Goal: Information Seeking & Learning: Learn about a topic

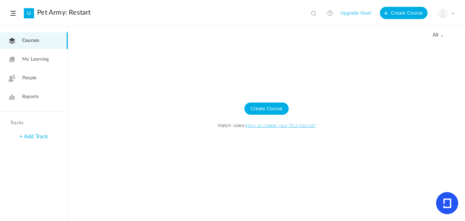
click at [268, 124] on link "How to create your first course?" at bounding box center [281, 125] width 70 height 7
click at [454, 17] on div "My Profile University Settings Current Plan Logout" at bounding box center [446, 13] width 17 height 10
click at [419, 40] on link "University Settings" at bounding box center [423, 42] width 64 height 13
click at [43, 57] on span "My Learning" at bounding box center [35, 59] width 27 height 7
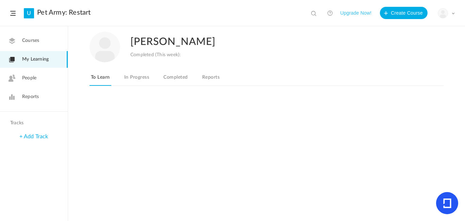
click at [32, 76] on span "People" at bounding box center [29, 78] width 14 height 7
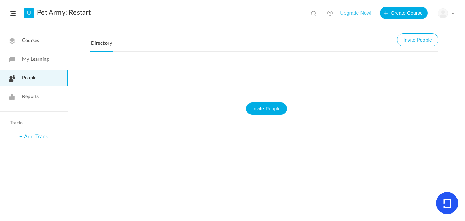
click at [29, 96] on span "Reports" at bounding box center [30, 96] width 17 height 7
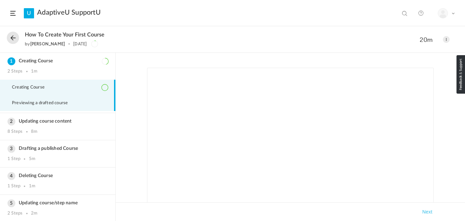
click at [55, 106] on span "Previewing a drafted course" at bounding box center [44, 103] width 64 height 5
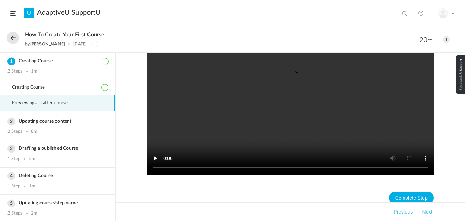
scroll to position [71, 0]
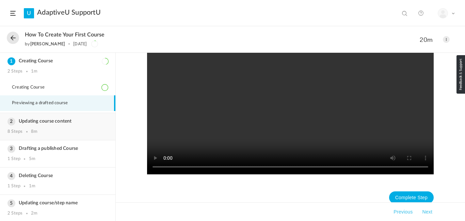
click at [76, 133] on div "8 Steps 8m" at bounding box center [57, 131] width 101 height 5
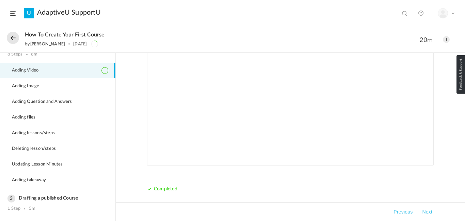
scroll to position [30, 0]
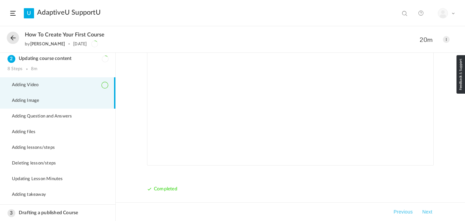
click at [55, 99] on li "Adding Image" at bounding box center [57, 101] width 115 height 16
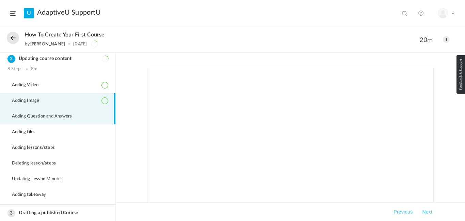
click at [57, 114] on span "Adding Question and Answers" at bounding box center [46, 116] width 68 height 5
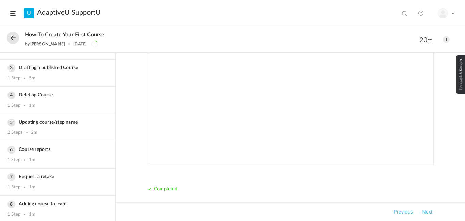
scroll to position [177, 0]
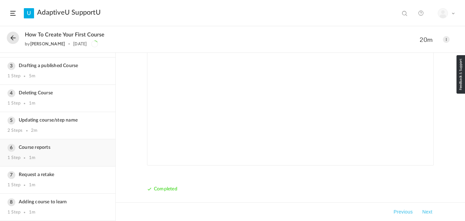
click at [74, 147] on h3 "Course reports" at bounding box center [57, 148] width 101 height 6
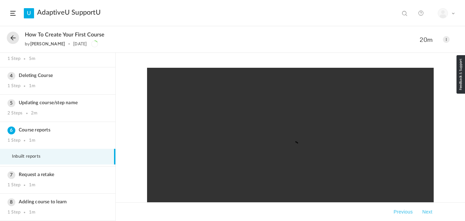
scroll to position [55, 0]
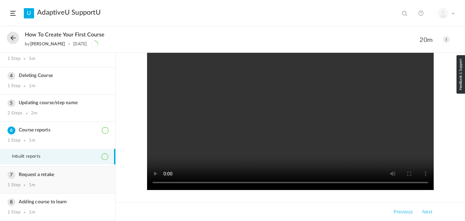
click at [74, 173] on h3 "Request a retake" at bounding box center [57, 175] width 101 height 6
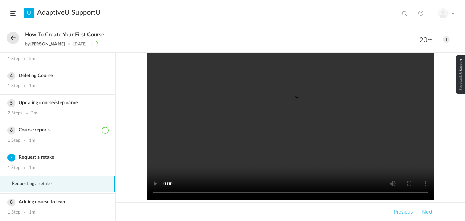
scroll to position [119, 0]
click at [49, 202] on h3 "Adding course to learn" at bounding box center [57, 202] width 101 height 6
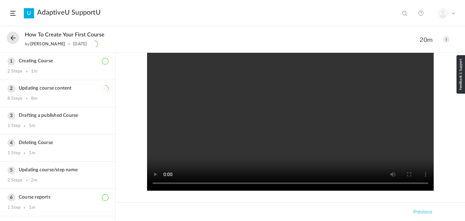
scroll to position [52, 0]
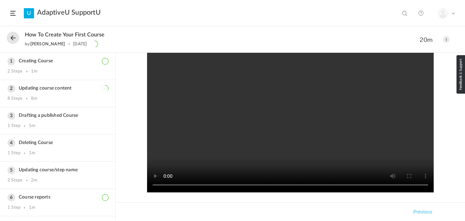
click at [17, 15] on header "U AdaptiveU SupportU View all No results My Profile Logout" at bounding box center [232, 13] width 465 height 26
click at [14, 13] on span at bounding box center [12, 13] width 5 height 5
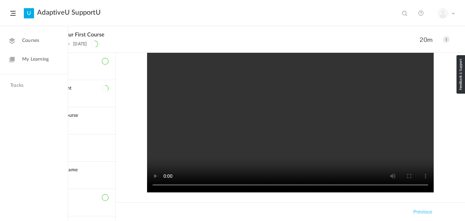
click at [32, 45] on link "Courses" at bounding box center [34, 40] width 68 height 17
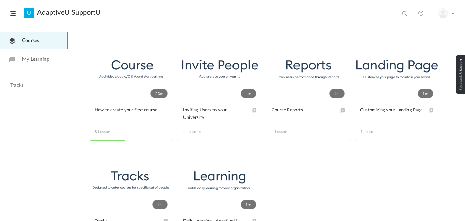
click at [450, 13] on div "My Profile Logout" at bounding box center [446, 13] width 17 height 10
click at [412, 29] on link "My Profile" at bounding box center [423, 30] width 64 height 13
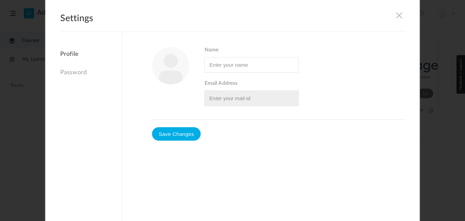
type input "[PERSON_NAME]"
type input "yodafry8859@gmail.com"
click at [181, 71] on img at bounding box center [170, 65] width 37 height 37
click at [82, 67] on link "Password" at bounding box center [90, 72] width 61 height 15
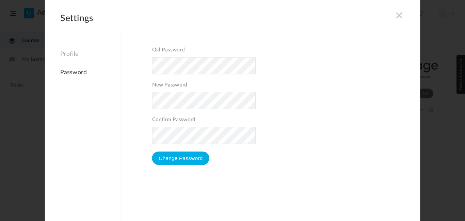
click at [401, 13] on span at bounding box center [399, 14] width 7 height 7
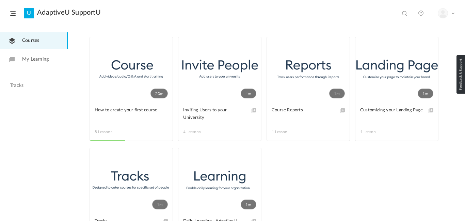
click at [21, 52] on link "My Learning" at bounding box center [34, 59] width 68 height 17
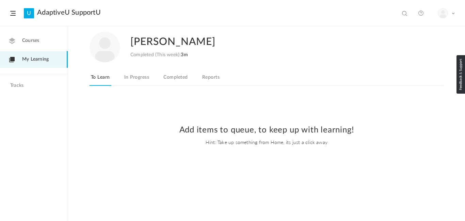
click at [136, 73] on link "In Progress" at bounding box center [137, 79] width 28 height 13
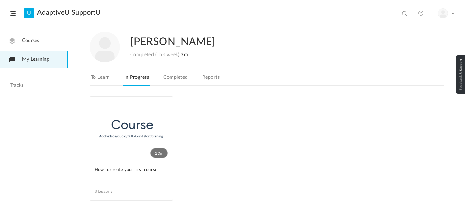
click at [163, 78] on link "Completed" at bounding box center [175, 79] width 27 height 13
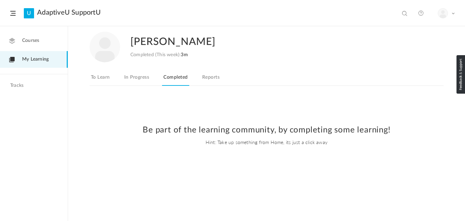
click at [222, 77] on nav "To Learn In Progress Completed Reports" at bounding box center [267, 79] width 354 height 13
click at [219, 77] on link "Reports" at bounding box center [211, 79] width 20 height 13
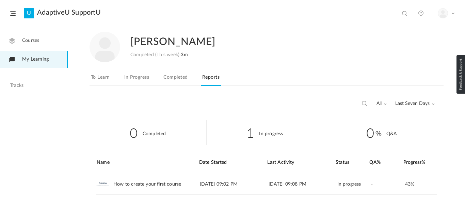
click at [16, 14] on header "U AdaptiveU SupportU View all No results My Profile Logout" at bounding box center [232, 13] width 465 height 26
click at [14, 13] on span at bounding box center [12, 13] width 5 height 5
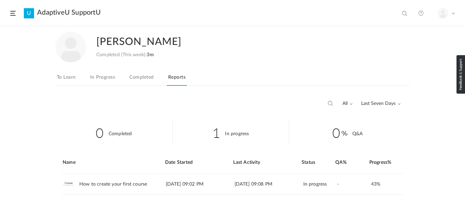
click at [13, 15] on span at bounding box center [12, 13] width 5 height 5
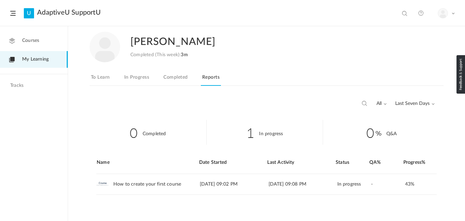
click at [21, 36] on link "Courses" at bounding box center [34, 40] width 68 height 17
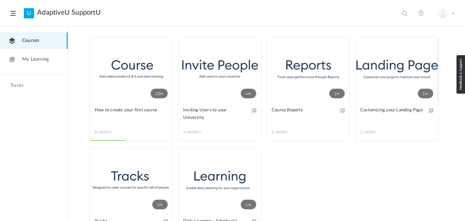
click at [206, 92] on link "4m" at bounding box center [220, 69] width 83 height 65
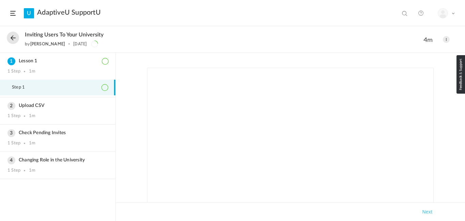
click at [402, 9] on div at bounding box center [402, 11] width 10 height 11
click at [403, 14] on span at bounding box center [405, 14] width 7 height 7
click at [11, 18] on header "U AdaptiveU SupportU View all No results My Profile Logout" at bounding box center [232, 13] width 465 height 26
click at [12, 15] on span at bounding box center [12, 13] width 5 height 5
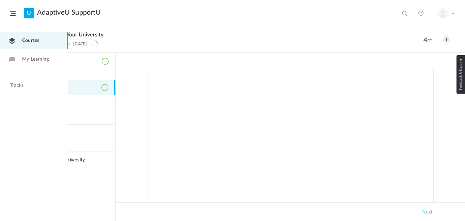
click at [24, 61] on span "My Learning" at bounding box center [35, 59] width 27 height 7
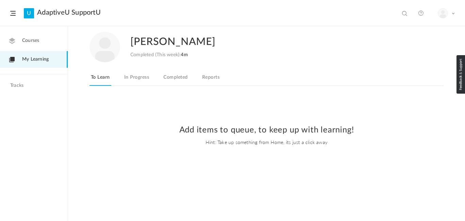
click at [17, 77] on div "Courses My Learning Tracks" at bounding box center [34, 136] width 68 height 221
click at [14, 16] on header "U AdaptiveU SupportU View all No results My Profile Logout" at bounding box center [232, 13] width 465 height 26
click at [14, 14] on span at bounding box center [12, 13] width 5 height 5
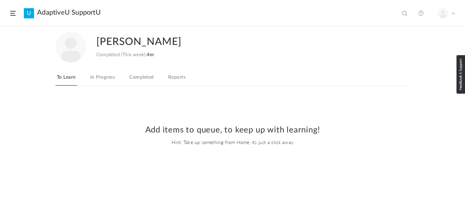
click at [423, 13] on link at bounding box center [421, 13] width 14 height 14
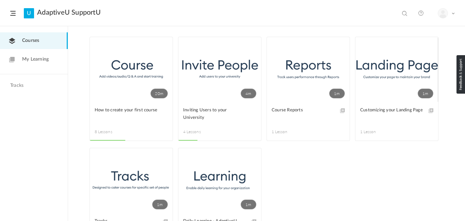
click at [41, 39] on link "Courses" at bounding box center [34, 40] width 68 height 17
click at [121, 82] on link "20m" at bounding box center [131, 69] width 83 height 65
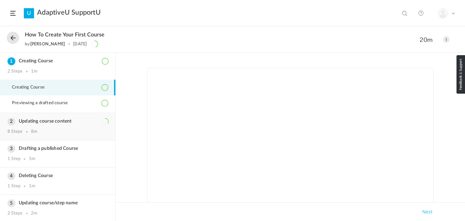
click at [65, 134] on div "8 Steps 8m" at bounding box center [57, 131] width 101 height 5
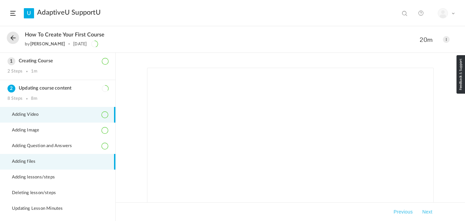
click at [60, 158] on li "Adding files" at bounding box center [57, 162] width 115 height 16
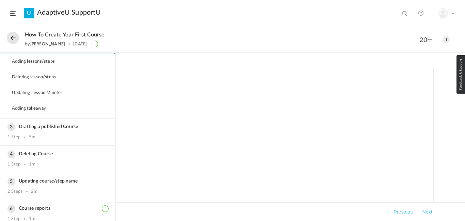
scroll to position [39, 0]
click at [423, 204] on div "Previous Next" at bounding box center [291, 211] width 350 height 19
click at [424, 208] on button "Next" at bounding box center [427, 212] width 13 height 8
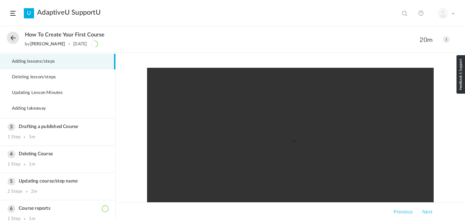
scroll to position [79, 0]
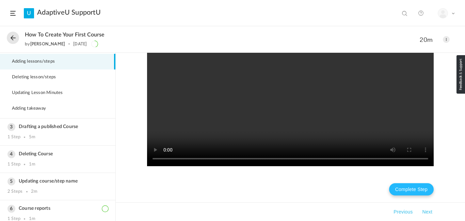
click at [398, 189] on button "Complete Step" at bounding box center [411, 189] width 45 height 12
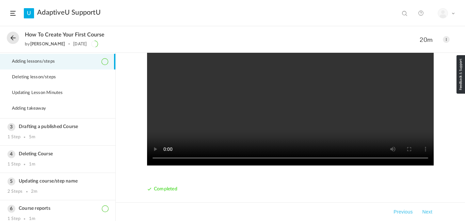
click at [430, 211] on button "Next" at bounding box center [427, 212] width 13 height 8
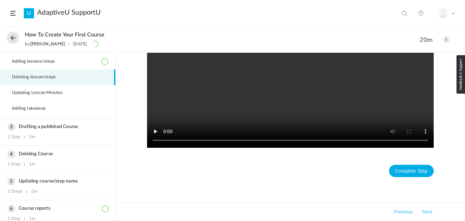
scroll to position [79, 0]
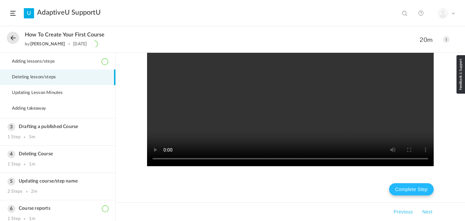
click at [422, 189] on button "Complete Step" at bounding box center [411, 189] width 45 height 12
click at [426, 211] on button "Next" at bounding box center [427, 212] width 13 height 8
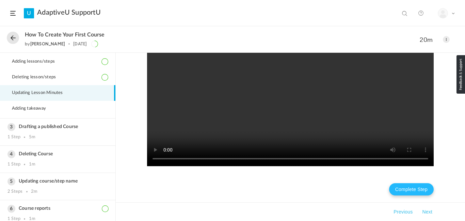
click at [412, 188] on button "Complete Step" at bounding box center [411, 189] width 45 height 12
click at [425, 211] on button "Next" at bounding box center [427, 212] width 13 height 8
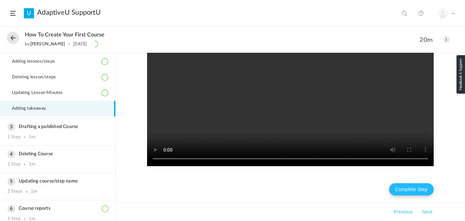
click at [418, 189] on button "Complete Step" at bounding box center [411, 189] width 45 height 12
click at [426, 211] on button "Next" at bounding box center [427, 212] width 13 height 8
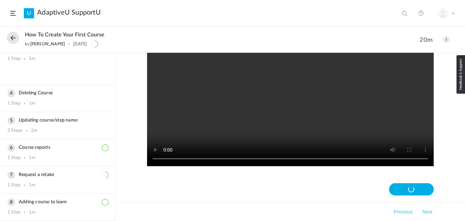
scroll to position [67, 0]
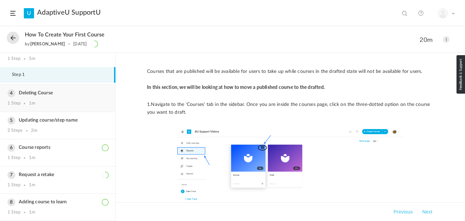
click at [84, 106] on div "Deleting Course 1 Step 1m" at bounding box center [57, 98] width 115 height 27
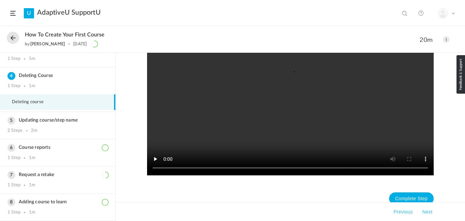
scroll to position [79, 0]
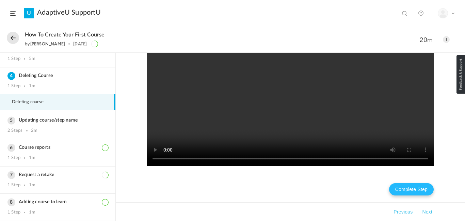
click at [420, 193] on button "Complete Step" at bounding box center [411, 189] width 45 height 12
click at [76, 117] on div "Updating course/step name 2 Steps 2m" at bounding box center [57, 125] width 115 height 27
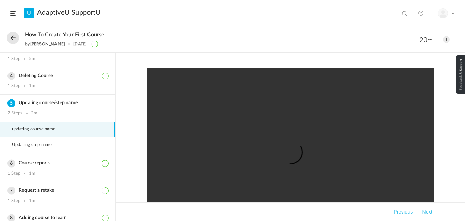
scroll to position [79, 0]
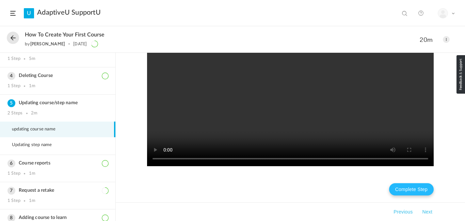
click at [416, 192] on button "Complete Step" at bounding box center [411, 189] width 45 height 12
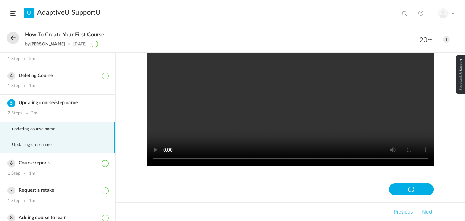
click at [70, 143] on li "Updating step name" at bounding box center [57, 145] width 115 height 16
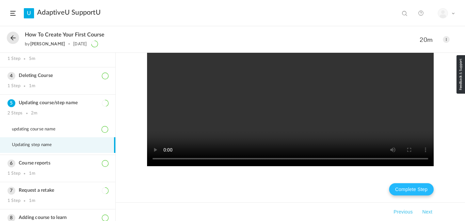
click at [430, 192] on button "Complete Step" at bounding box center [411, 189] width 45 height 12
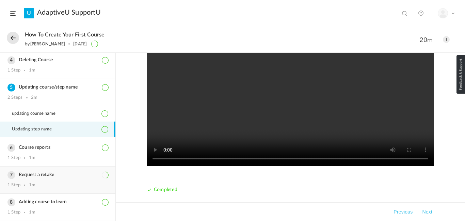
click at [74, 177] on h3 "Request a retake" at bounding box center [57, 175] width 101 height 6
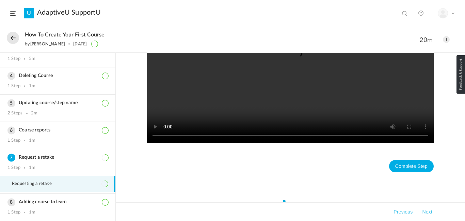
scroll to position [198, 0]
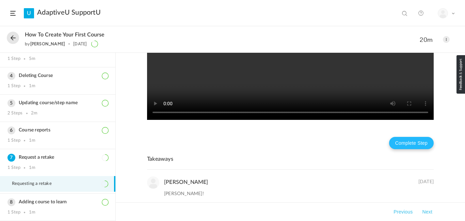
click at [394, 144] on button "Complete Step" at bounding box center [411, 143] width 45 height 12
click at [395, 146] on button "Complete Step" at bounding box center [411, 143] width 45 height 12
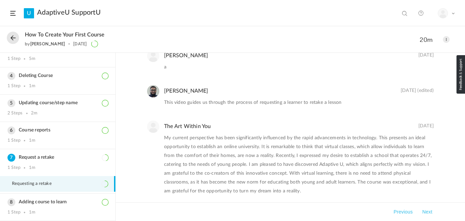
click at [425, 210] on button "Next" at bounding box center [427, 212] width 13 height 8
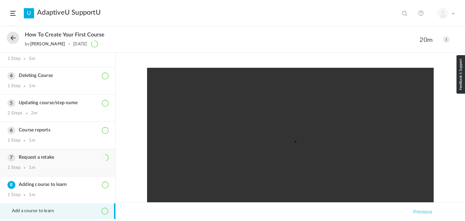
click at [96, 155] on h3 "Request a retake" at bounding box center [57, 158] width 101 height 6
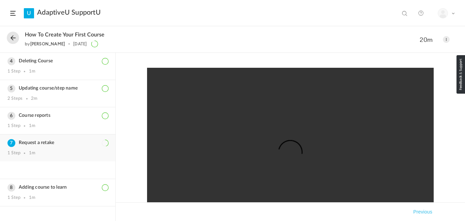
scroll to position [82, 0]
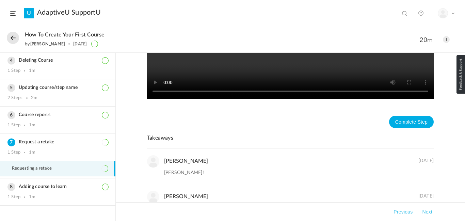
scroll to position [226, 0]
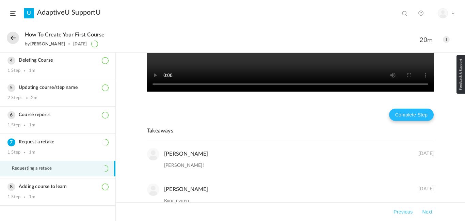
click at [426, 112] on button "Complete Step" at bounding box center [411, 115] width 45 height 12
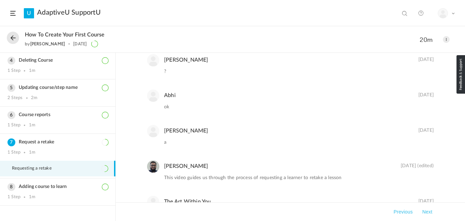
scroll to position [467, 0]
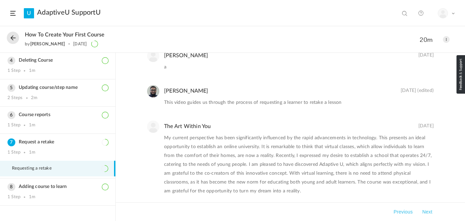
click at [249, 212] on div "Previous Next" at bounding box center [290, 212] width 287 height 8
click at [429, 211] on button "Next" at bounding box center [427, 212] width 13 height 8
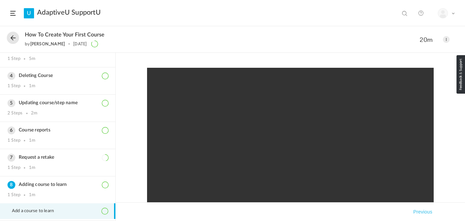
click at [15, 35] on button at bounding box center [13, 38] width 12 height 12
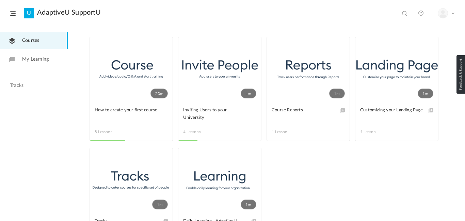
click at [0, 0] on span at bounding box center [0, 0] width 0 height 0
click at [0, 0] on link "Remove Progress" at bounding box center [0, 0] width 0 height 0
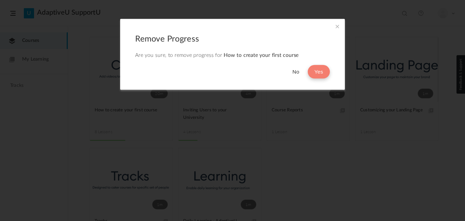
click at [319, 68] on button "Yes" at bounding box center [319, 72] width 22 height 14
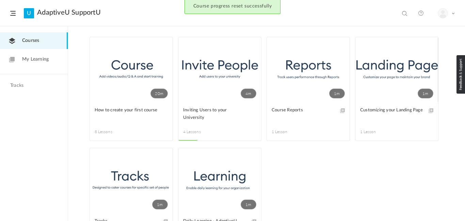
click at [336, 26] on header "U AdaptiveU SupportU View all No results My Profile Logout" at bounding box center [232, 13] width 465 height 26
click at [0, 0] on span at bounding box center [0, 0] width 0 height 0
click at [0, 0] on link "Remove Progress" at bounding box center [0, 0] width 0 height 0
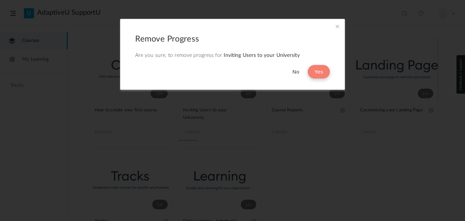
click at [320, 68] on button "Yes" at bounding box center [319, 72] width 22 height 14
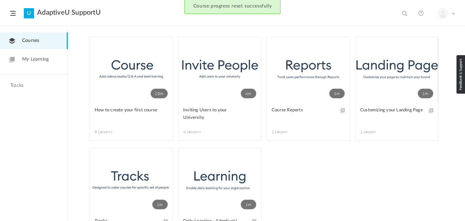
click at [458, 20] on header "U AdaptiveU SupportU View all No results My Profile Logout" at bounding box center [232, 13] width 465 height 26
click at [455, 16] on header "U AdaptiveU SupportU View all No results My Profile Logout" at bounding box center [232, 13] width 465 height 26
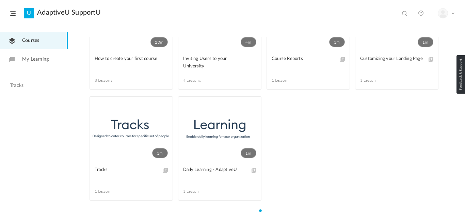
scroll to position [45, 0]
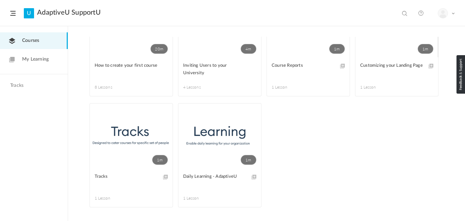
click at [27, 54] on link "My Learning" at bounding box center [34, 59] width 68 height 17
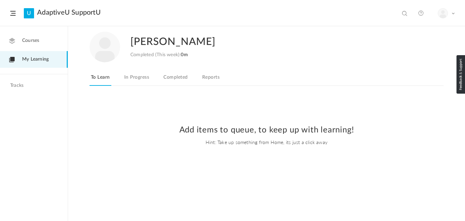
click at [9, 13] on header "U AdaptiveU SupportU View all No results My Profile Logout" at bounding box center [232, 13] width 465 height 26
click at [14, 13] on span at bounding box center [12, 13] width 5 height 5
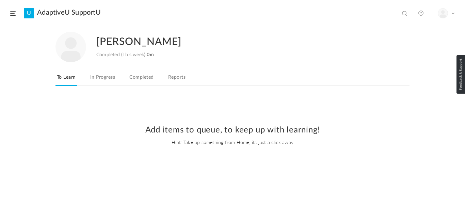
click at [13, 13] on span at bounding box center [12, 13] width 5 height 5
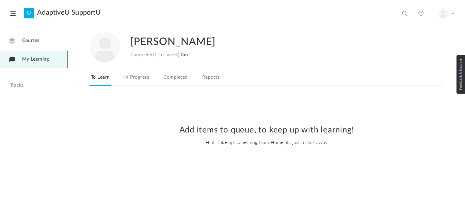
click at [23, 86] on h4 "Tracks" at bounding box center [33, 86] width 46 height 6
click at [19, 83] on h4 "Tracks" at bounding box center [33, 86] width 46 height 6
click at [437, 12] on li "My Profile Logout" at bounding box center [441, 13] width 27 height 12
click at [450, 9] on div "My Profile Logout" at bounding box center [446, 13] width 17 height 10
click at [405, 37] on link "Logout" at bounding box center [423, 42] width 64 height 13
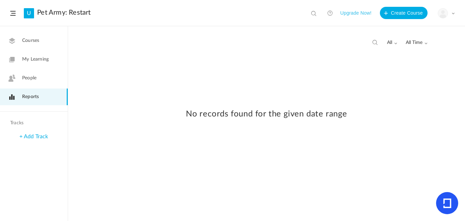
click at [33, 69] on nav "Courses My Learning People Reports" at bounding box center [34, 69] width 68 height 86
click at [33, 70] on link "People" at bounding box center [34, 78] width 68 height 17
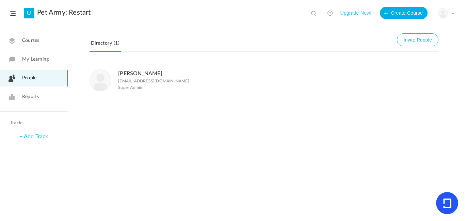
click at [16, 63] on link "My Learning" at bounding box center [34, 59] width 68 height 17
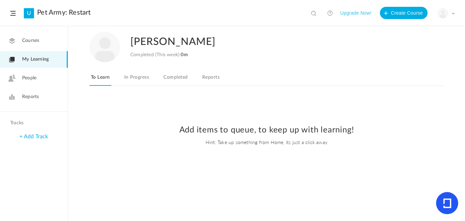
click at [23, 40] on span "Courses" at bounding box center [30, 40] width 17 height 7
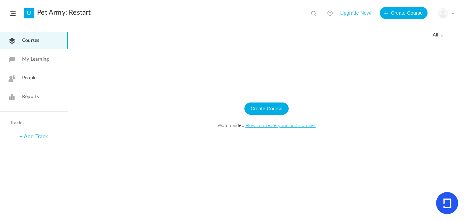
click at [13, 9] on header "U Pet Army: Restart View all No results Upgrade Now! Create Course My Profile U…" at bounding box center [232, 13] width 465 height 26
click at [16, 14] on header "U Pet Army: Restart View all No results Upgrade Now! Create Course My Profile U…" at bounding box center [232, 13] width 465 height 26
click at [11, 13] on span at bounding box center [12, 13] width 5 height 5
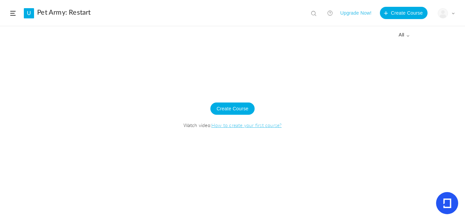
click at [11, 13] on span at bounding box center [12, 13] width 5 height 5
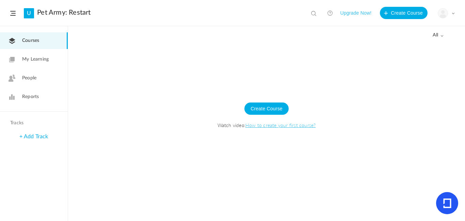
click at [438, 33] on span "all" at bounding box center [438, 35] width 11 height 6
click at [450, 13] on div "My Profile University Settings Current Plan Logout" at bounding box center [446, 13] width 17 height 10
click at [415, 40] on link "University Settings" at bounding box center [423, 42] width 64 height 13
